Goal: Find specific page/section: Find specific page/section

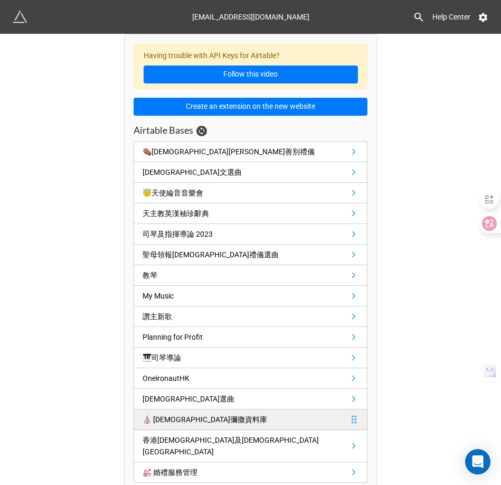
click at [189, 425] on div "⛪️ 聖母堂彌撒資料庫" at bounding box center [205, 420] width 125 height 12
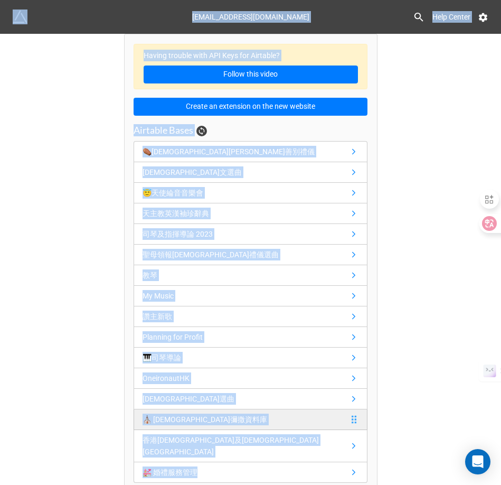
click at [189, 425] on div "ericmusic@gmail.com Help Center Having trouble with API Keys for Airtable? Foll…" at bounding box center [250, 242] width 501 height 485
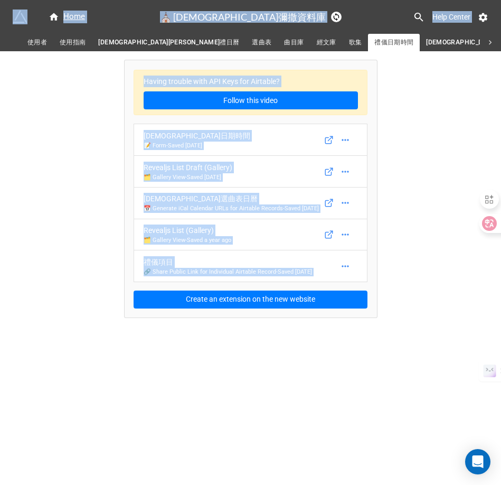
click at [252, 42] on span "選曲表" at bounding box center [262, 42] width 20 height 11
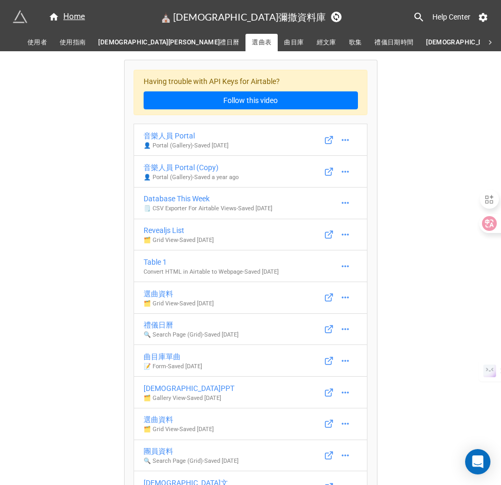
click at [168, 143] on p "👤 Portal (Gallery) - Saved 7 days ago" at bounding box center [186, 146] width 85 height 8
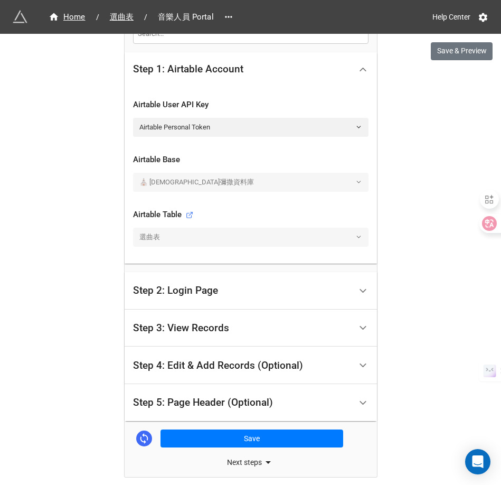
scroll to position [301, 0]
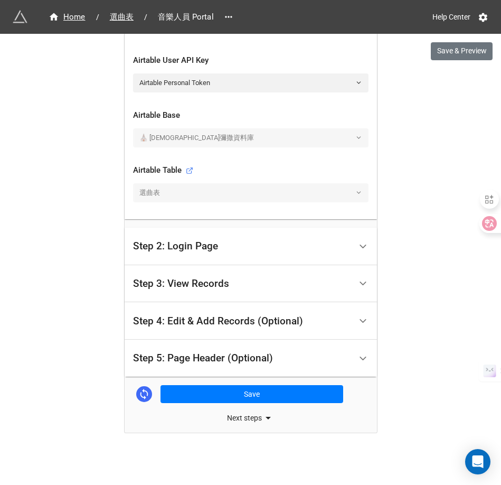
click at [238, 417] on div "Next steps" at bounding box center [251, 417] width 252 height 13
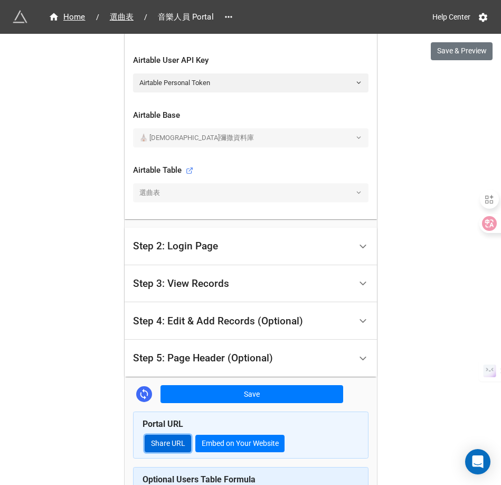
click at [173, 443] on link "Share URL" at bounding box center [168, 444] width 46 height 18
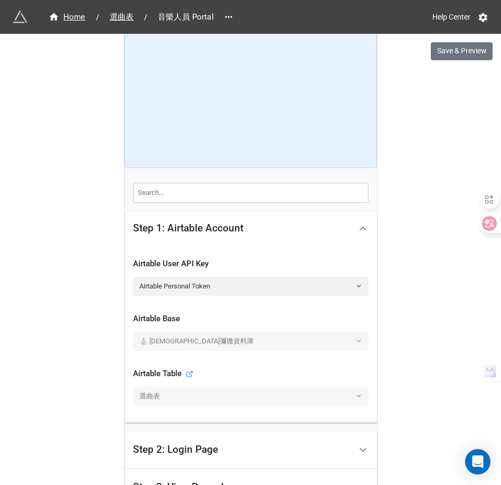
scroll to position [117, 0]
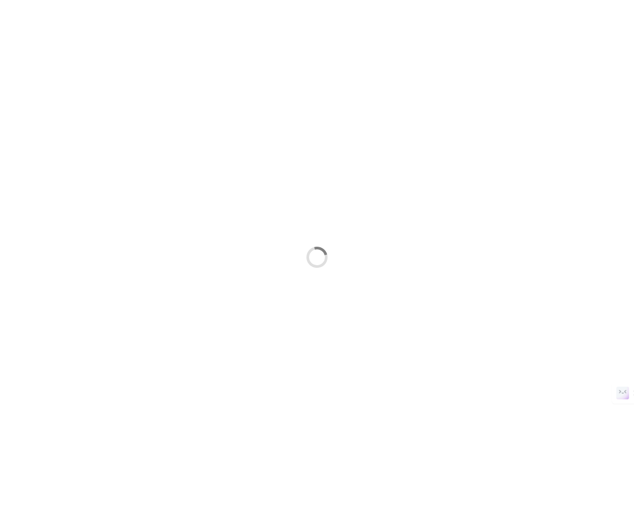
click at [377, 61] on div at bounding box center [317, 257] width 634 height 514
click at [27, 11] on link "Logout" at bounding box center [22, 9] width 31 height 11
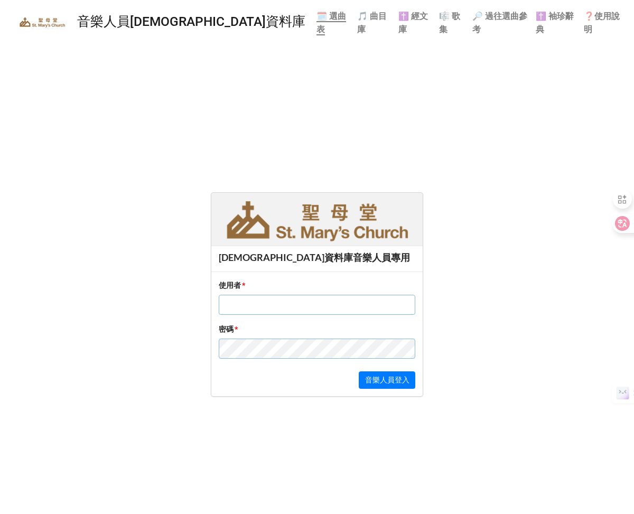
click at [237, 313] on div "使用者 *" at bounding box center [317, 301] width 196 height 44
click at [237, 308] on input "text" at bounding box center [317, 305] width 196 height 20
type input "Eric"
click button "音樂人員登入" at bounding box center [387, 380] width 57 height 18
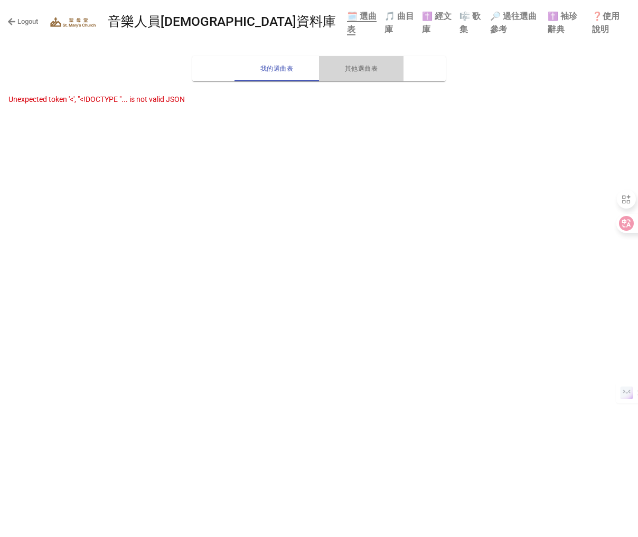
click at [352, 67] on span "其他選曲表" at bounding box center [361, 68] width 72 height 11
click at [384, 17] on b "🎵 曲目庫" at bounding box center [399, 22] width 30 height 23
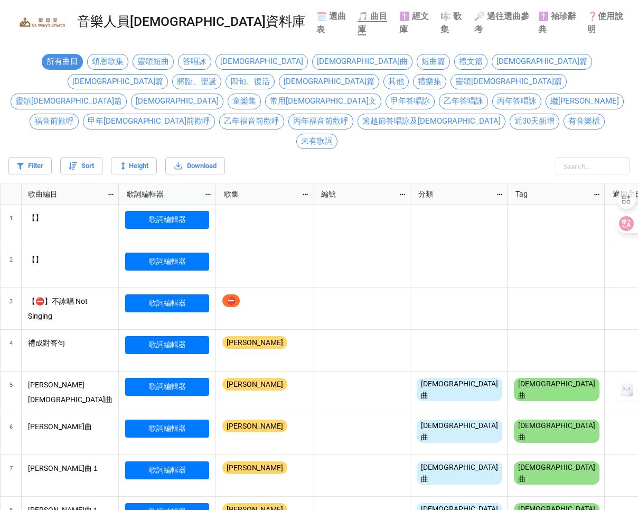
scroll to position [364, 632]
click at [399, 22] on b "✝️ 經文庫" at bounding box center [414, 22] width 30 height 23
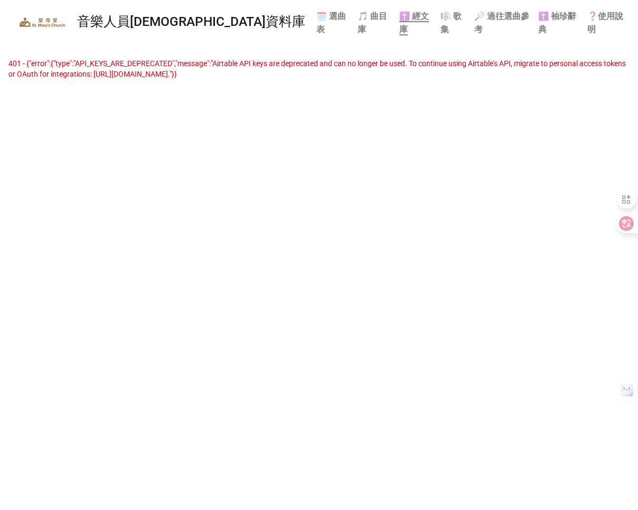
click at [440, 17] on b "🎼 歌集" at bounding box center [450, 22] width 21 height 23
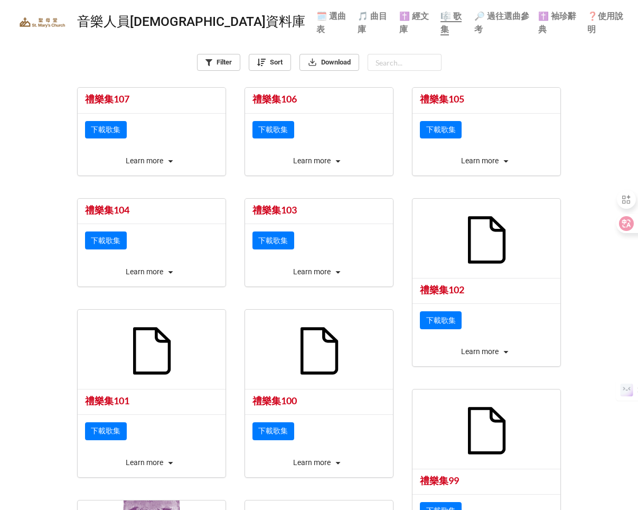
click at [440, 18] on b "🎼 歌集" at bounding box center [450, 23] width 21 height 24
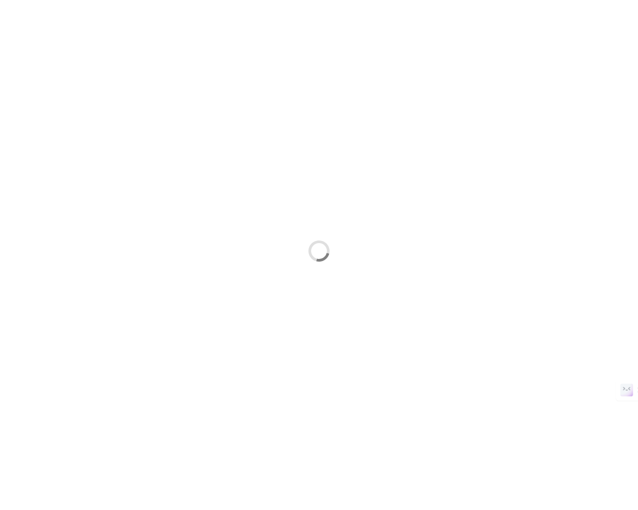
click at [344, 18] on div at bounding box center [319, 250] width 638 height 501
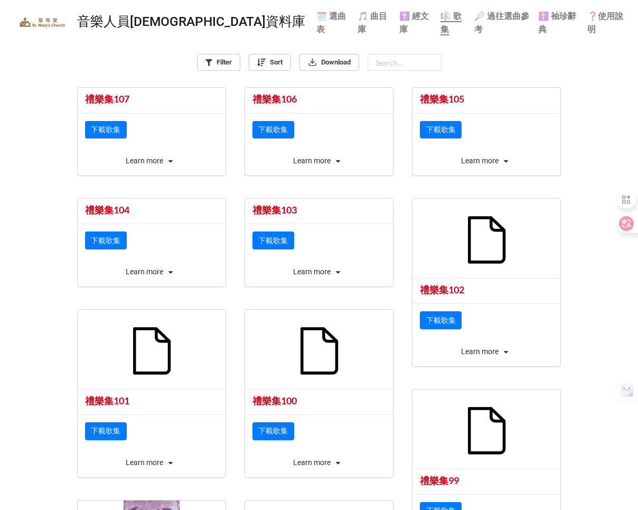
click at [474, 21] on b "🔎 過往選曲參考" at bounding box center [501, 22] width 55 height 23
